Goal: Task Accomplishment & Management: Manage account settings

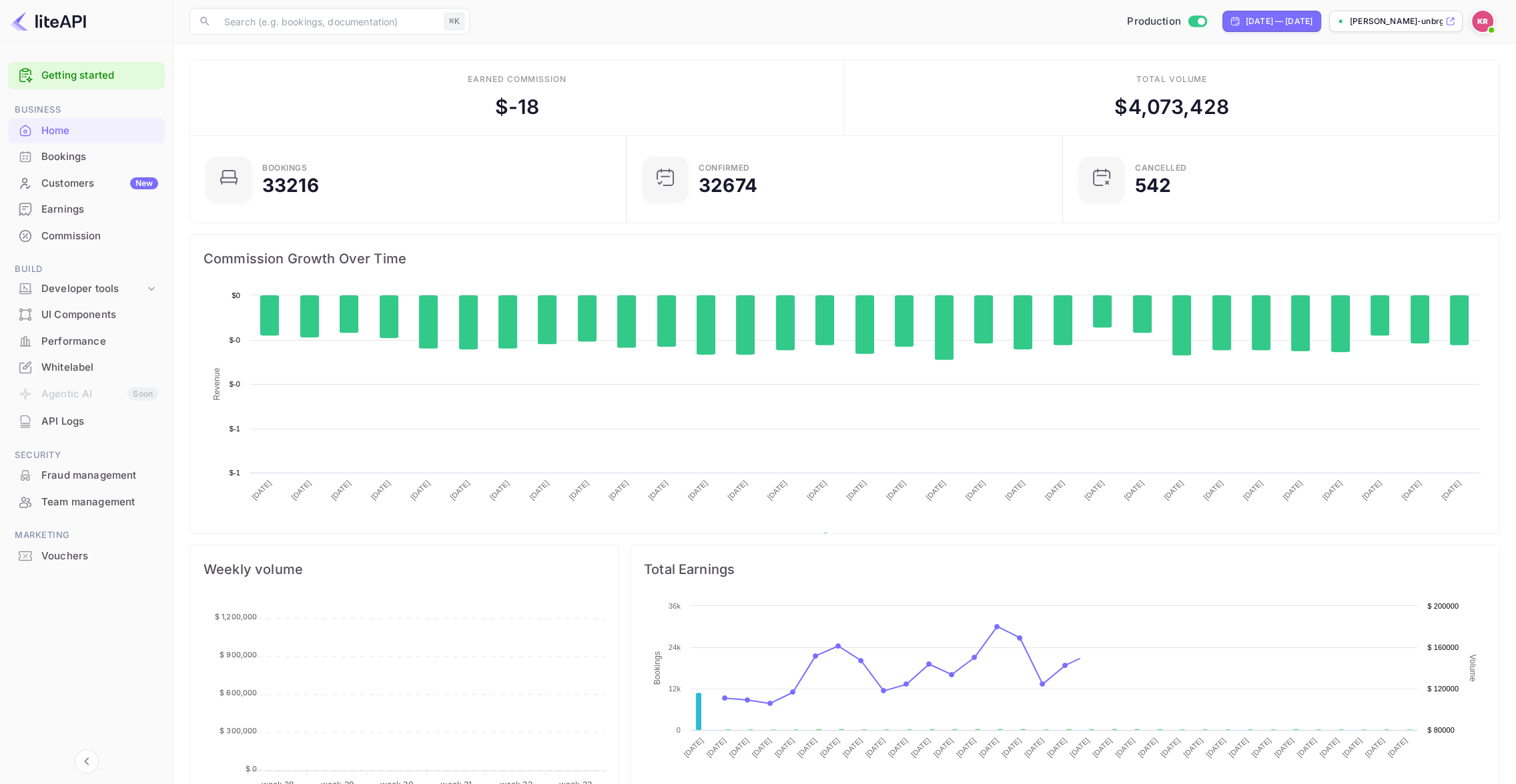
scroll to position [217, 429]
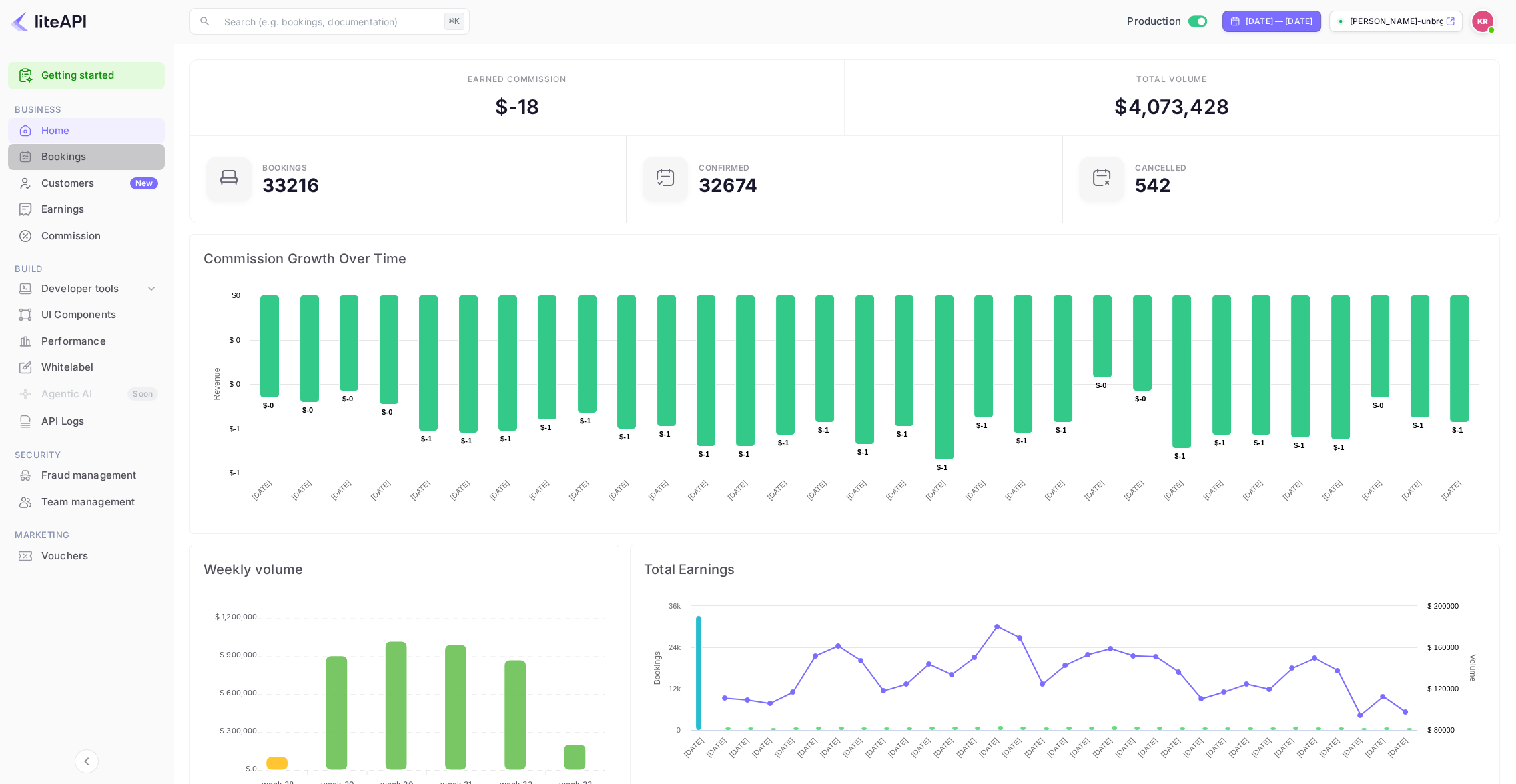
click at [74, 158] on div "Bookings" at bounding box center [100, 157] width 117 height 15
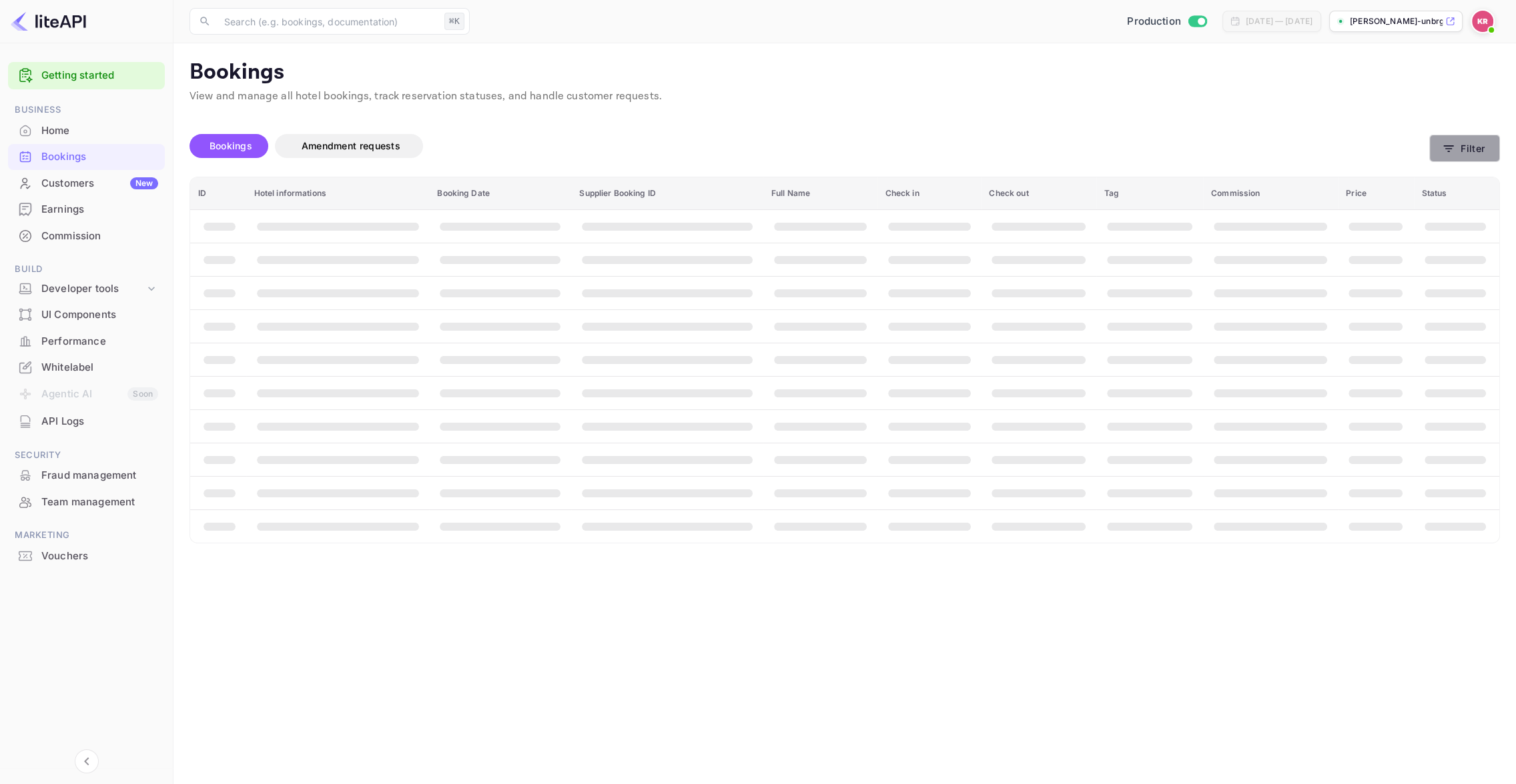
click at [1458, 150] on button "Filter" at bounding box center [1465, 148] width 71 height 27
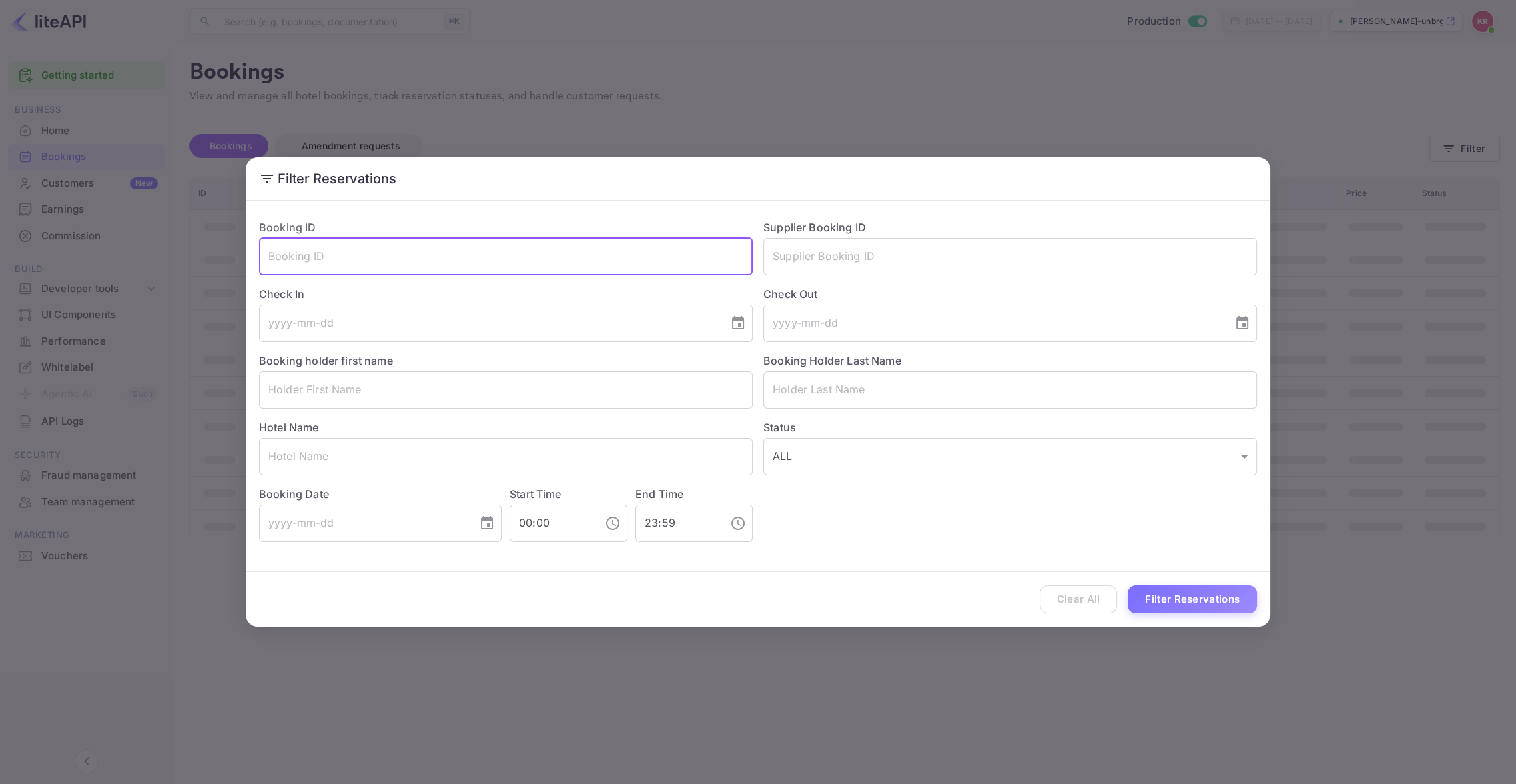
click at [360, 259] on input "text" at bounding box center [506, 257] width 494 height 37
paste input "[PHONE_NUMBER]"
type input "[PHONE_NUMBER]"
drag, startPoint x: 435, startPoint y: 260, endPoint x: 139, endPoint y: 253, distance: 296.1
click at [139, 253] on div "Filter Reservations Booking ID [PHONE_NUMBER] ​ Supplier Booking ID ​ Check In …" at bounding box center [758, 392] width 1516 height 784
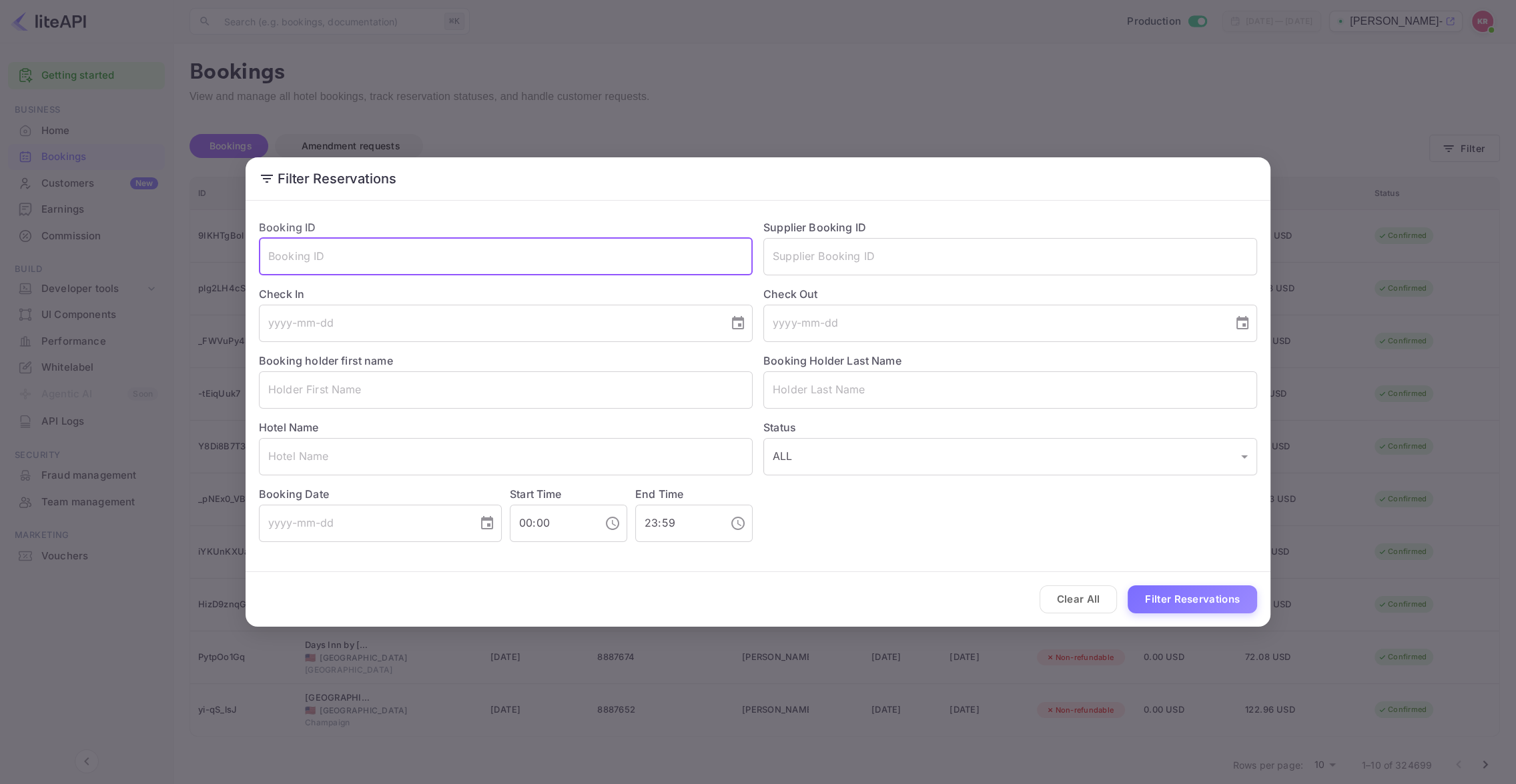
click at [271, 259] on input "text" at bounding box center [506, 257] width 494 height 37
paste input "cqdrnctoG"
click at [272, 257] on input "cqdrnctoG" at bounding box center [506, 257] width 494 height 37
type input "cqdrnctoG"
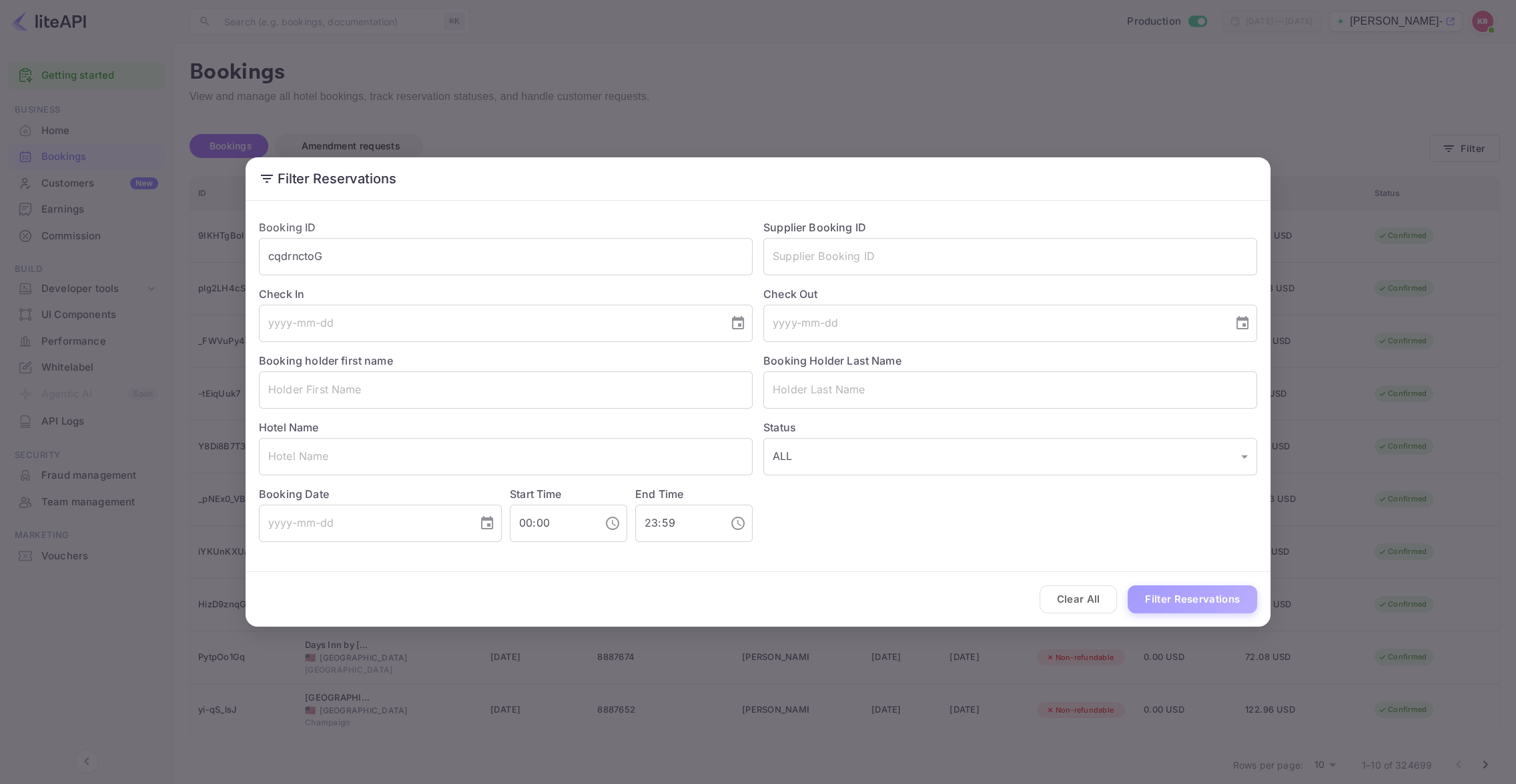
click at [1211, 606] on button "Filter Reservations" at bounding box center [1192, 600] width 130 height 29
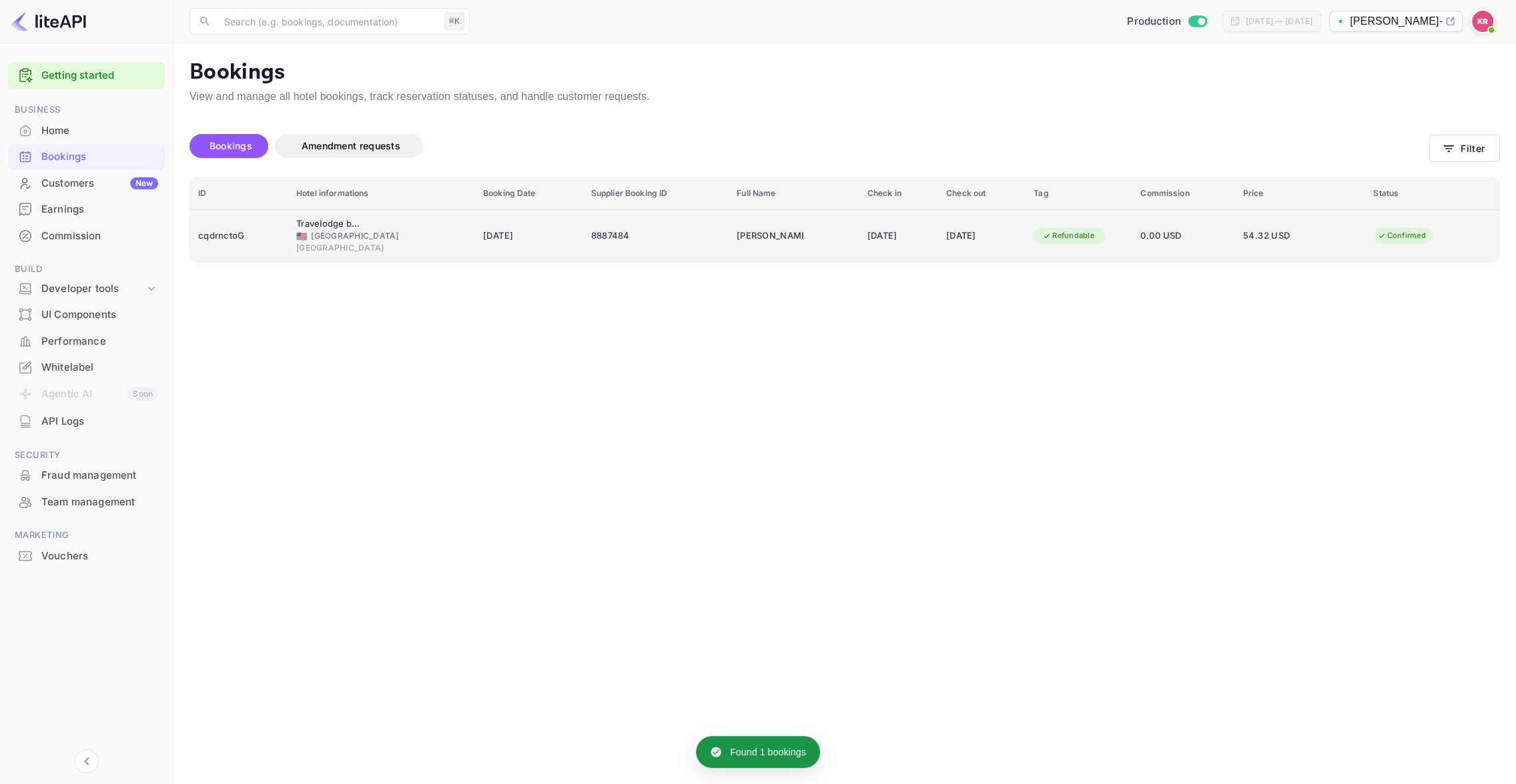
click at [382, 242] on div "[GEOGRAPHIC_DATA]" at bounding box center [381, 248] width 171 height 12
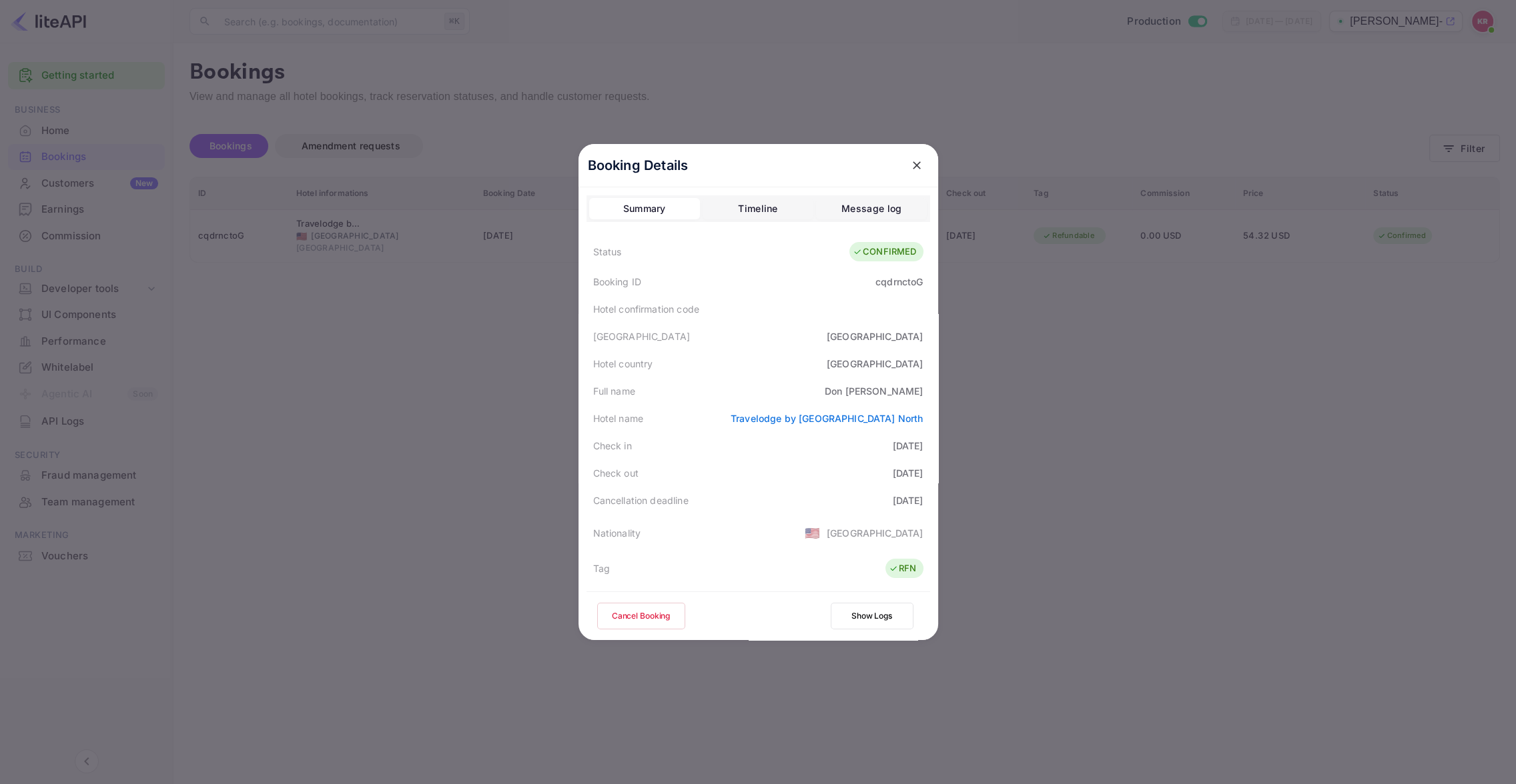
click at [650, 622] on button "Cancel Booking" at bounding box center [641, 616] width 88 height 27
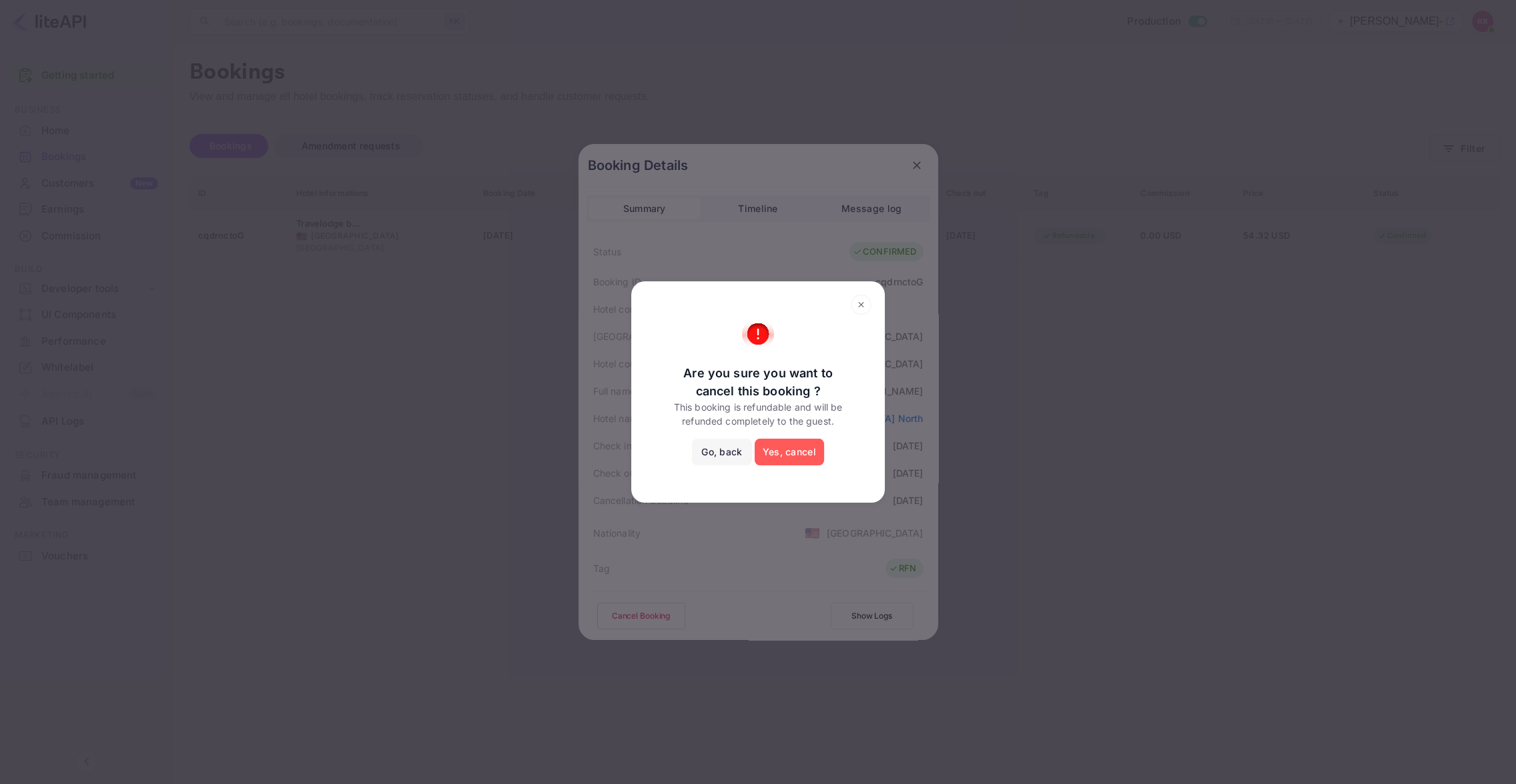
click at [790, 457] on button "Yes, cancel" at bounding box center [790, 452] width 70 height 27
